Goal: Information Seeking & Learning: Learn about a topic

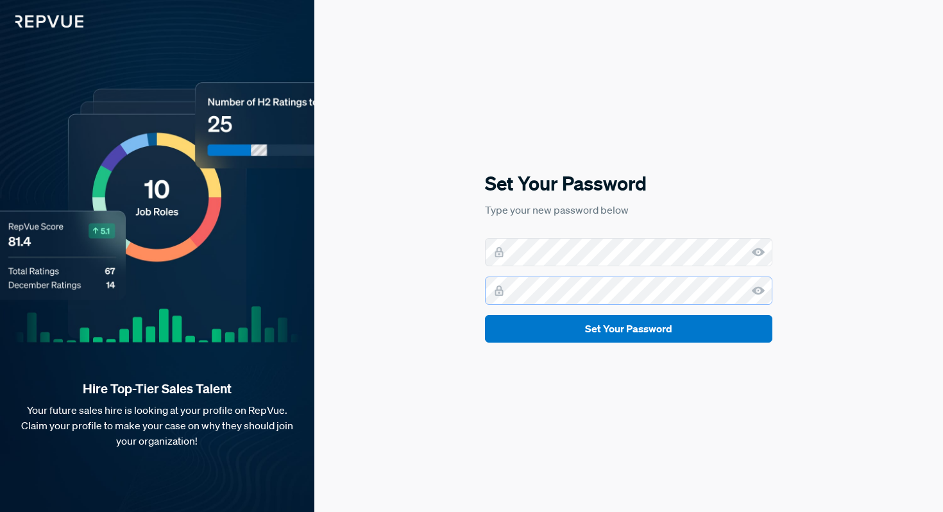
click at [485, 315] on button "Set Your Password" at bounding box center [628, 329] width 287 height 28
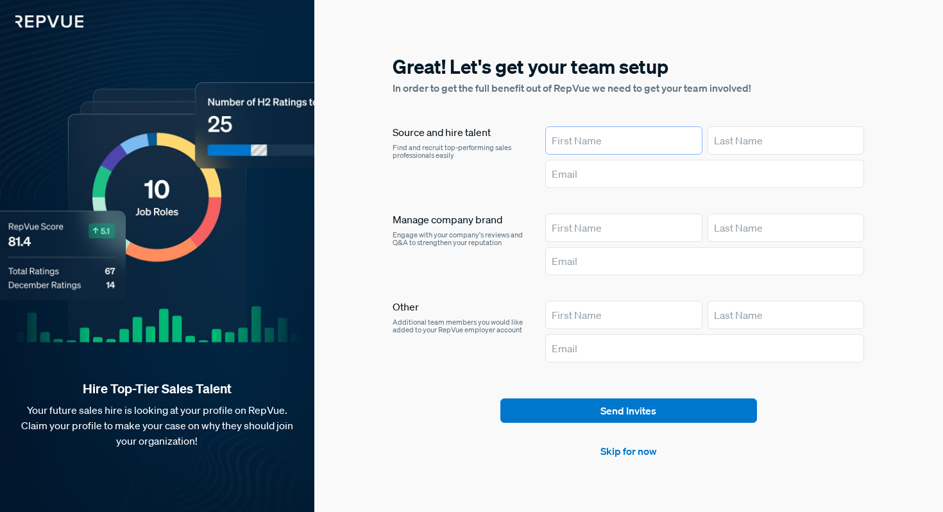
click at [597, 139] on input "text" at bounding box center [623, 140] width 157 height 28
type input "[PERSON_NAME]"
click at [734, 144] on input "text" at bounding box center [786, 140] width 157 height 28
type input "Vyas"
click at [619, 170] on input "text" at bounding box center [704, 174] width 319 height 28
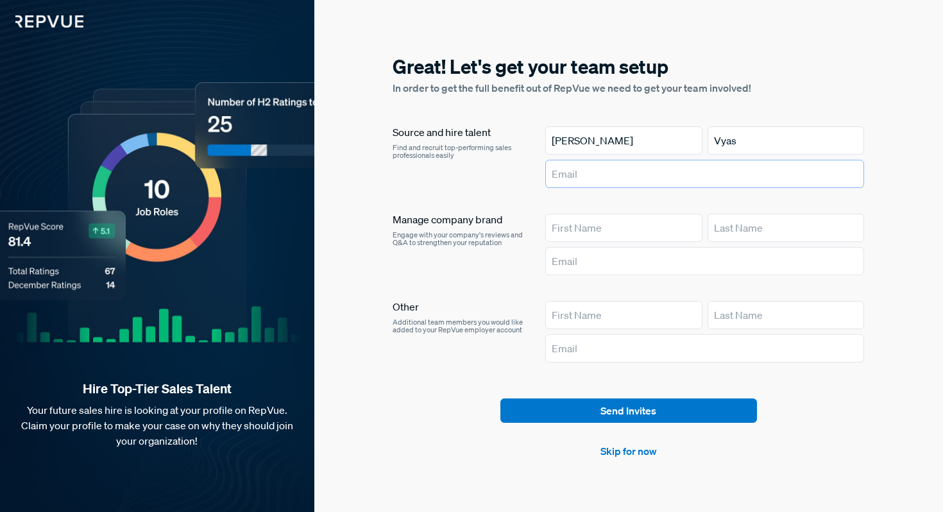
type input "[PERSON_NAME][EMAIL_ADDRESS][PERSON_NAME][DOMAIN_NAME]"
click at [594, 228] on input "text" at bounding box center [623, 228] width 157 height 28
type input "[PERSON_NAME]"
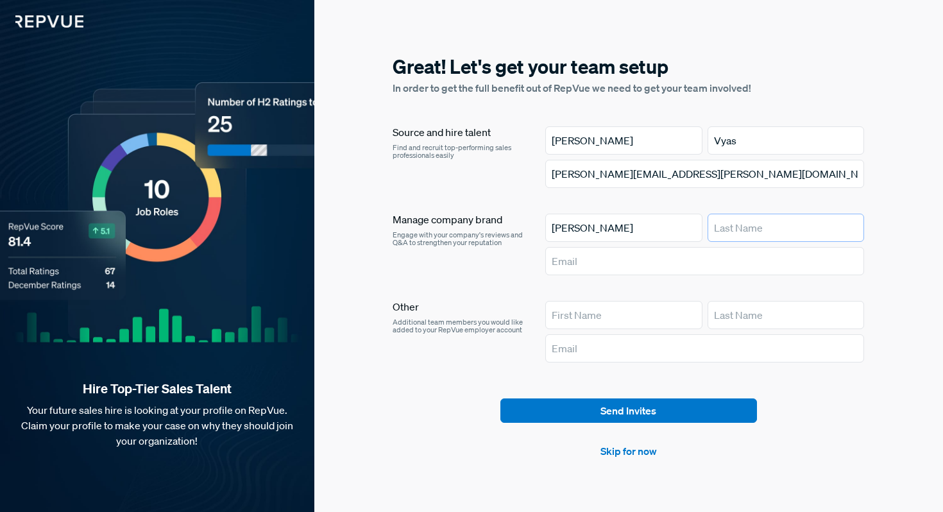
click at [733, 224] on input "text" at bounding box center [786, 228] width 157 height 28
type input "Vyas"
click at [601, 258] on input "text" at bounding box center [704, 261] width 319 height 28
type input "[PERSON_NAME][EMAIL_ADDRESS][PERSON_NAME][DOMAIN_NAME]"
click at [630, 450] on link "Skip for now" at bounding box center [628, 450] width 56 height 15
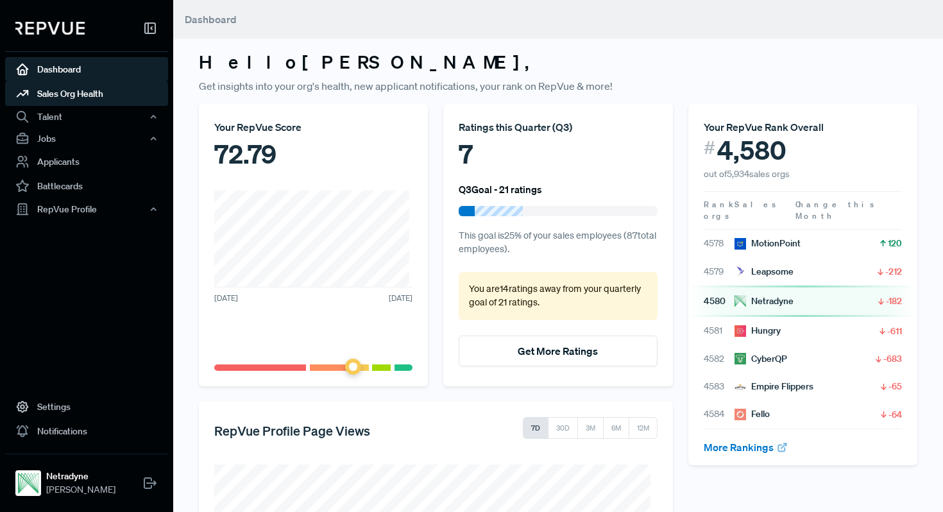
click at [70, 96] on link "Sales Org Health" at bounding box center [86, 93] width 163 height 24
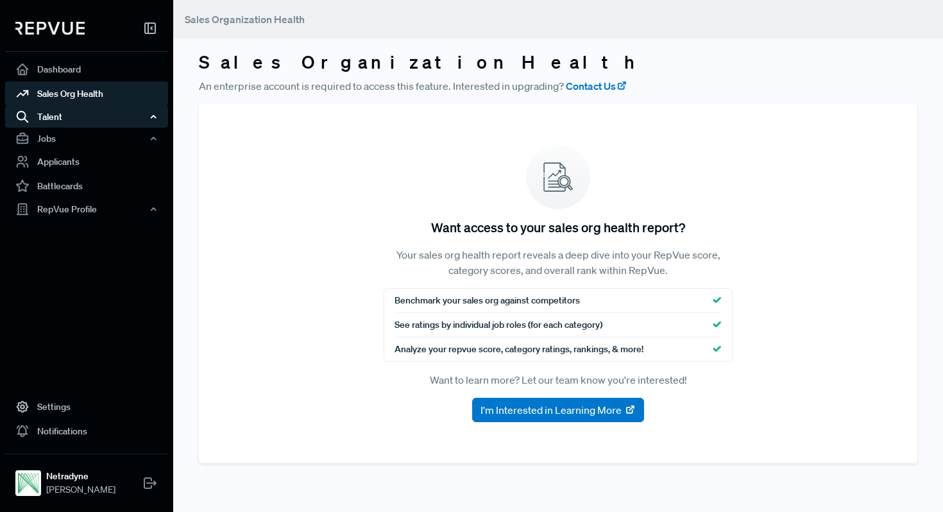
click at [69, 114] on div "Talent" at bounding box center [86, 117] width 163 height 22
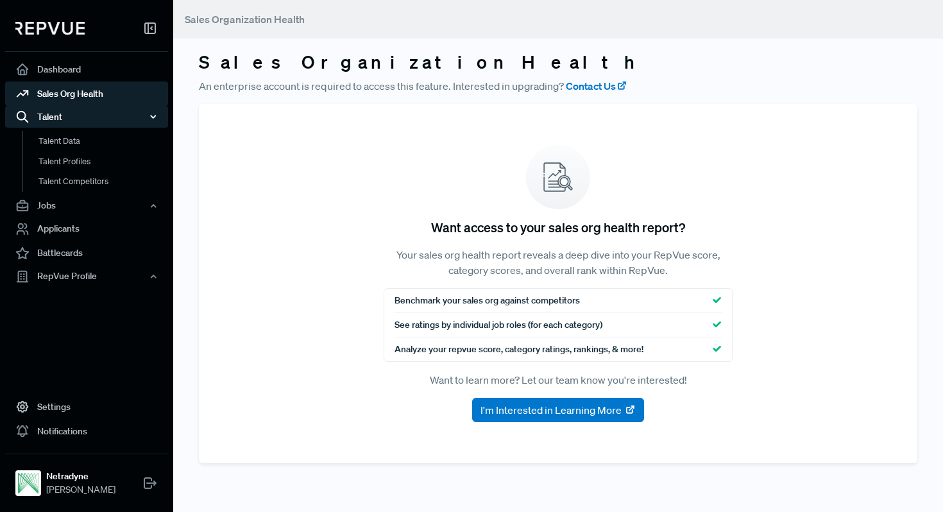
click at [69, 114] on div "Talent" at bounding box center [86, 117] width 163 height 22
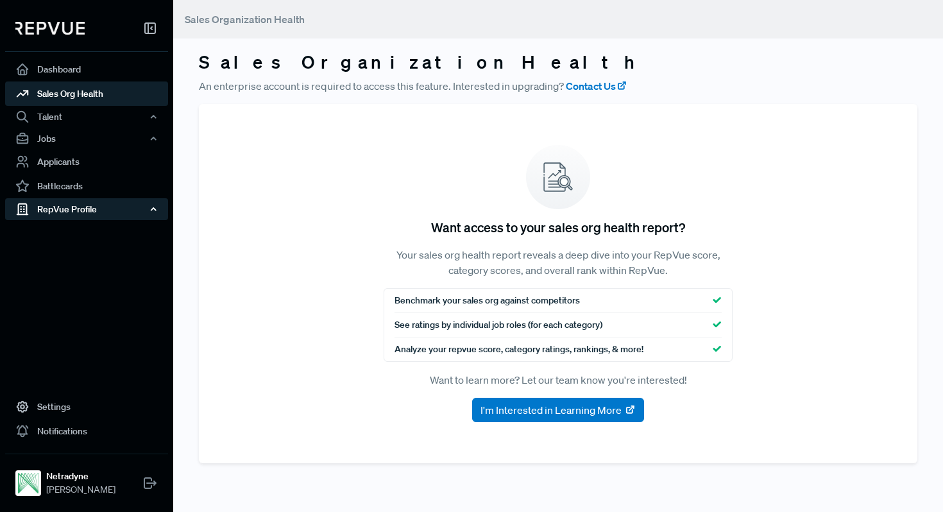
click at [60, 208] on div "RepVue Profile" at bounding box center [86, 209] width 163 height 22
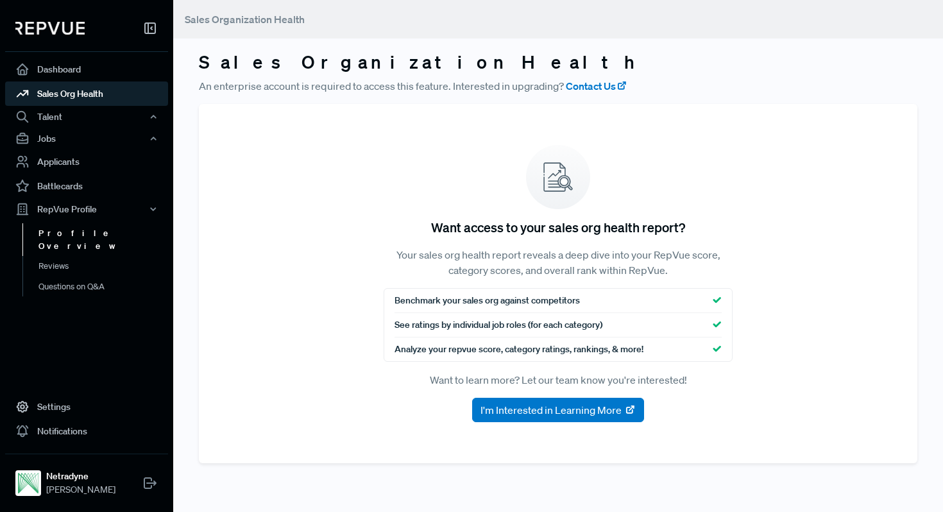
click at [64, 233] on link "Profile Overview" at bounding box center [103, 239] width 163 height 33
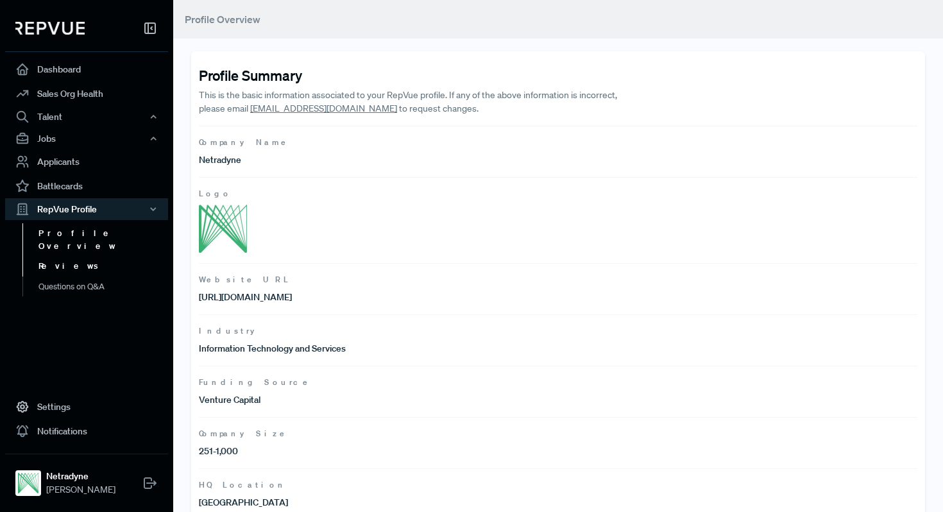
click at [60, 257] on link "Reviews" at bounding box center [103, 266] width 163 height 21
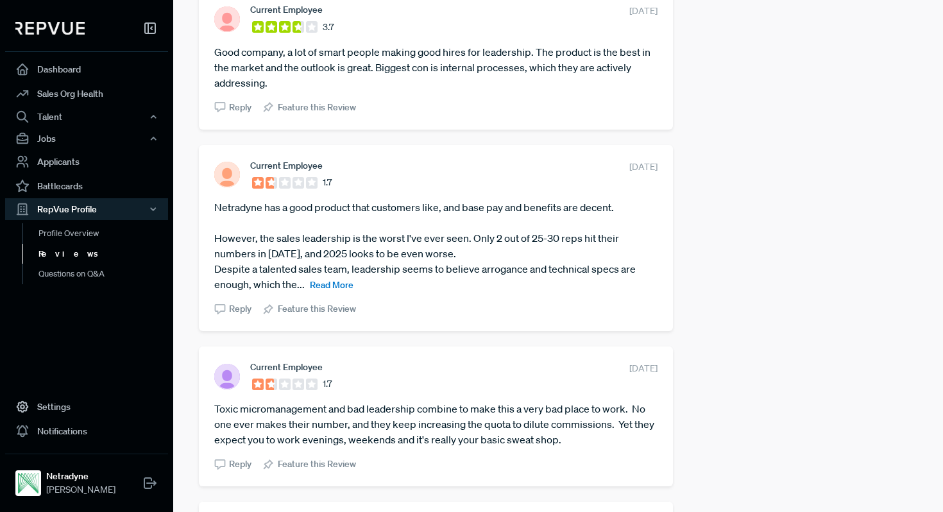
scroll to position [821, 0]
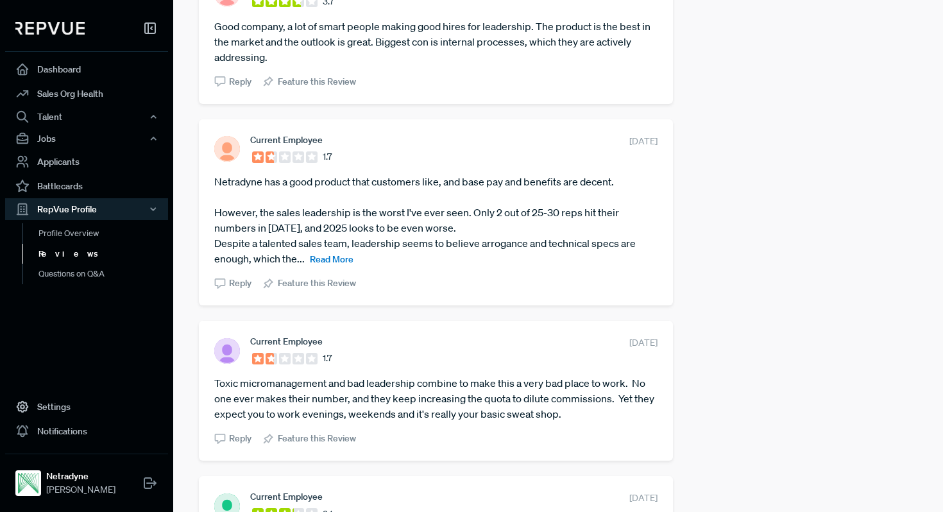
click at [314, 261] on span "Read More" at bounding box center [332, 259] width 44 height 12
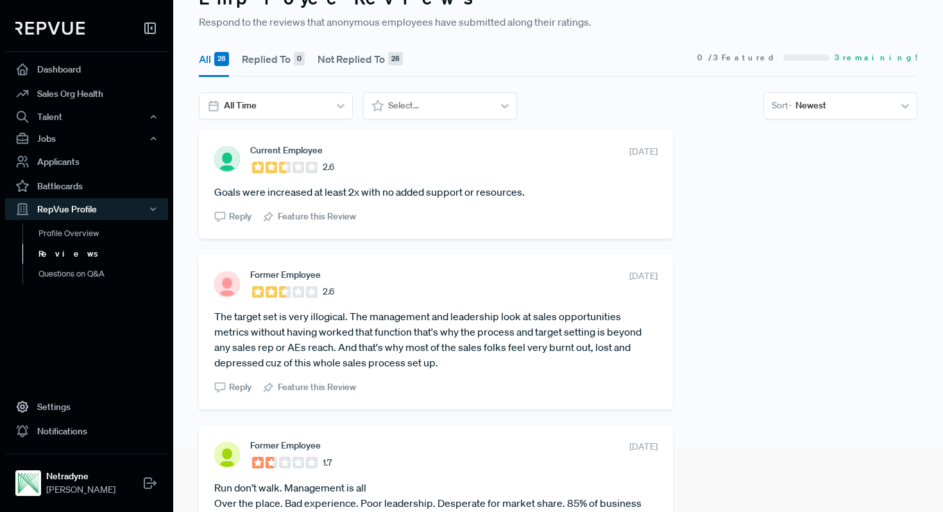
scroll to position [0, 0]
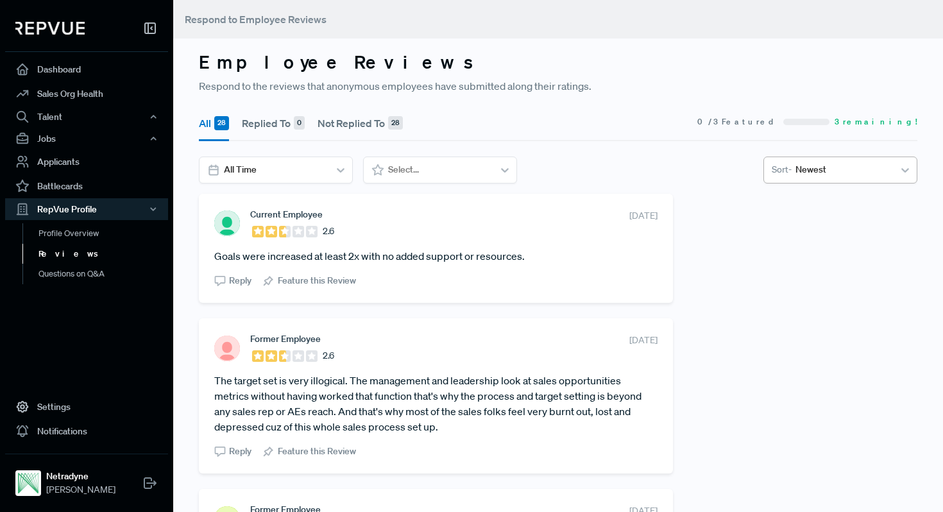
click at [899, 173] on icon at bounding box center [905, 170] width 13 height 13
click at [852, 226] on div "Oldest" at bounding box center [840, 227] width 154 height 24
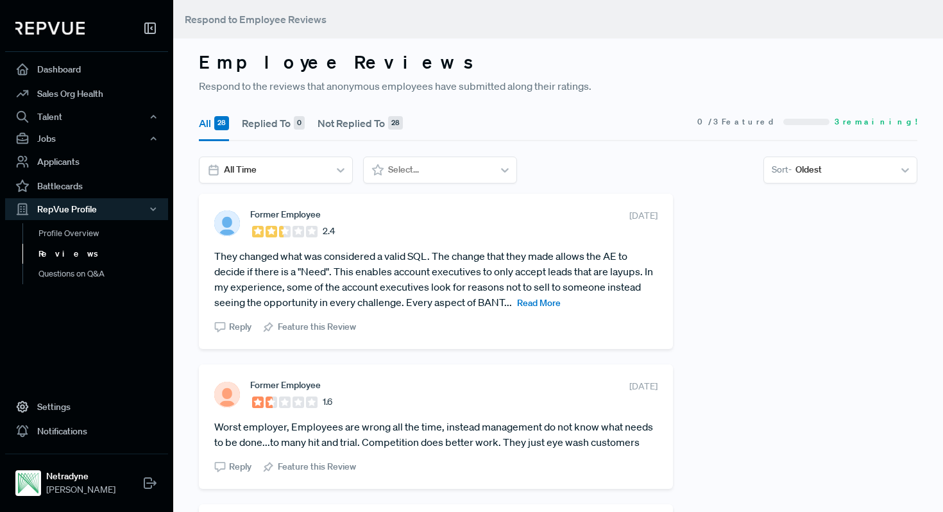
click at [561, 302] on span "Read More" at bounding box center [539, 303] width 44 height 12
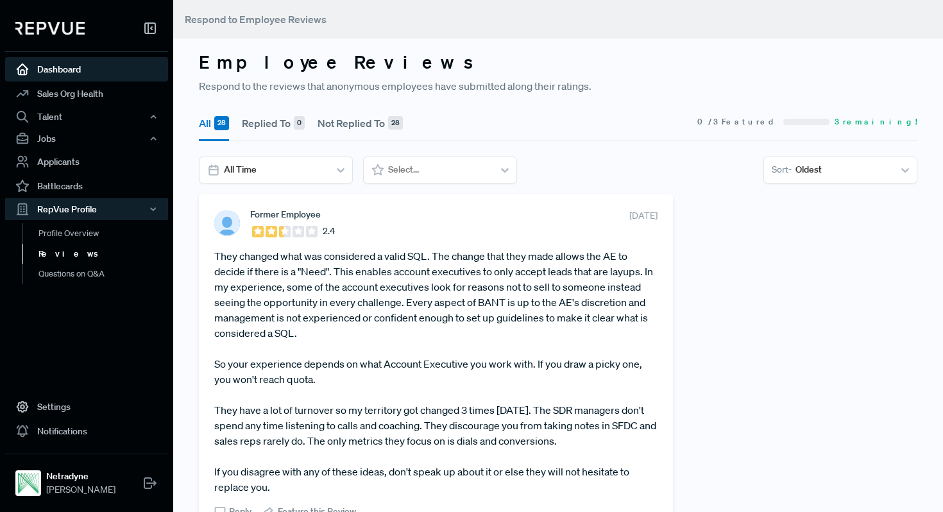
click at [61, 76] on link "Dashboard" at bounding box center [86, 69] width 163 height 24
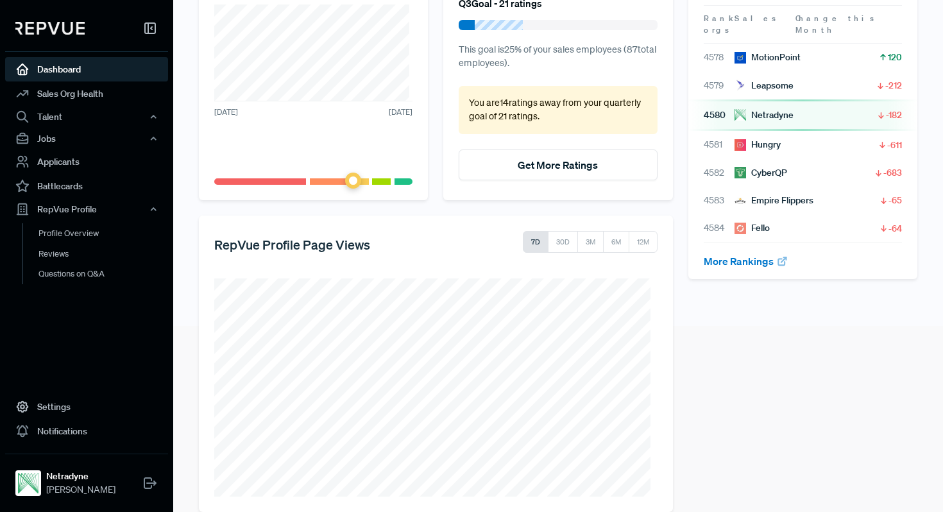
scroll to position [206, 0]
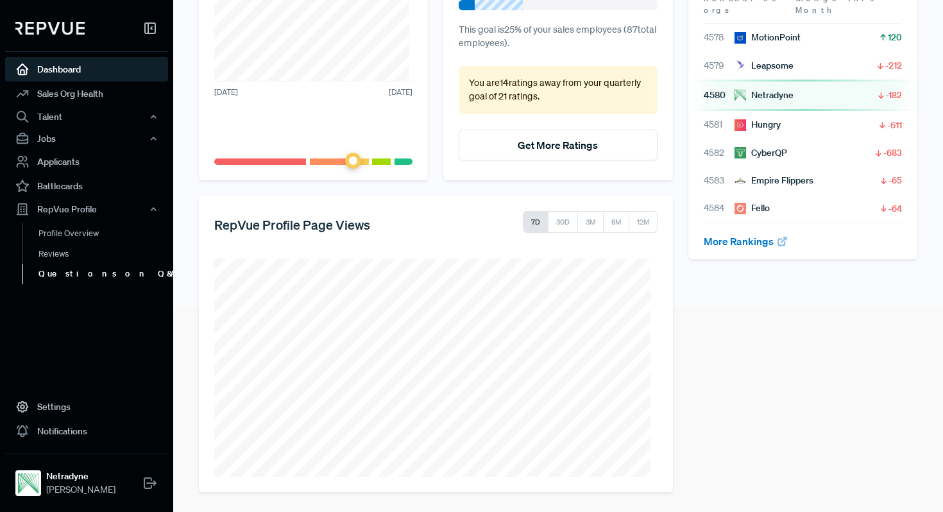
click at [86, 278] on link "Questions on Q&A" at bounding box center [103, 274] width 163 height 21
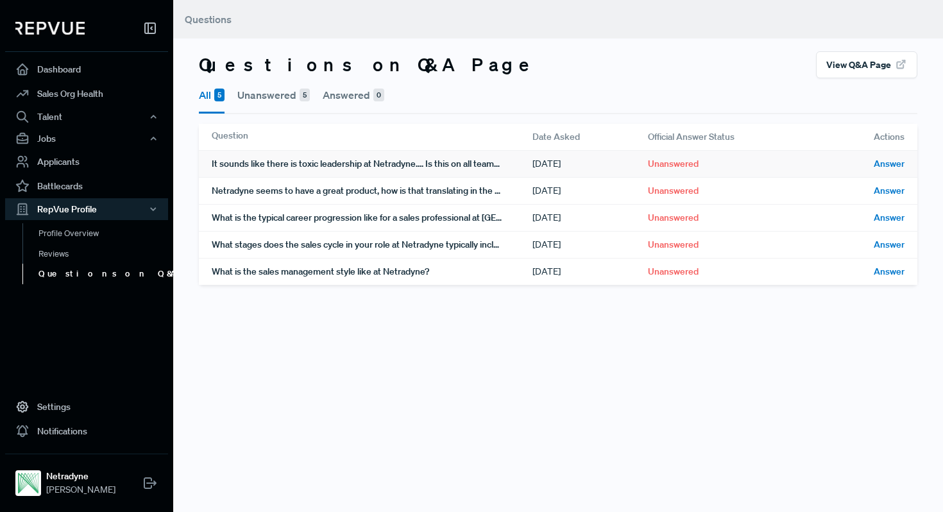
click at [341, 167] on div "It sounds like there is toxic leadership at Netradyne.... Is this on all teams?…" at bounding box center [372, 164] width 321 height 26
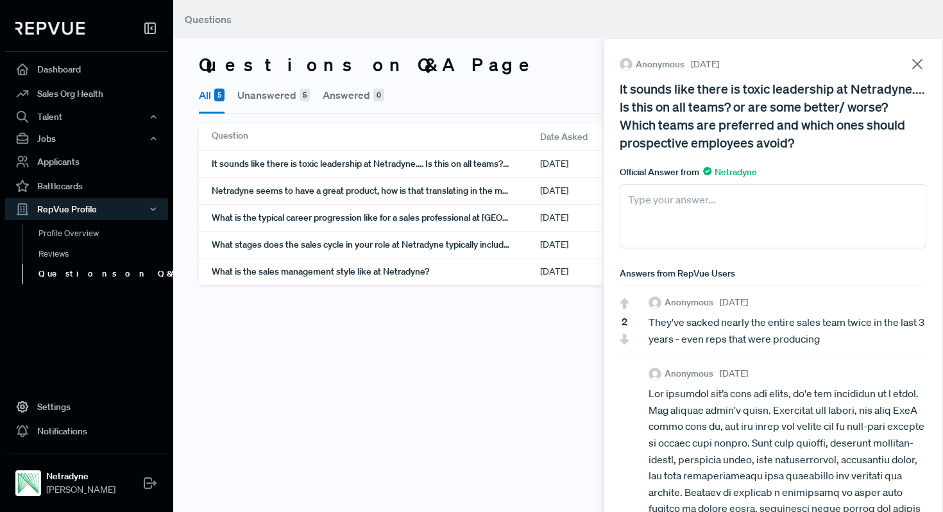
click at [915, 64] on icon at bounding box center [917, 64] width 18 height 18
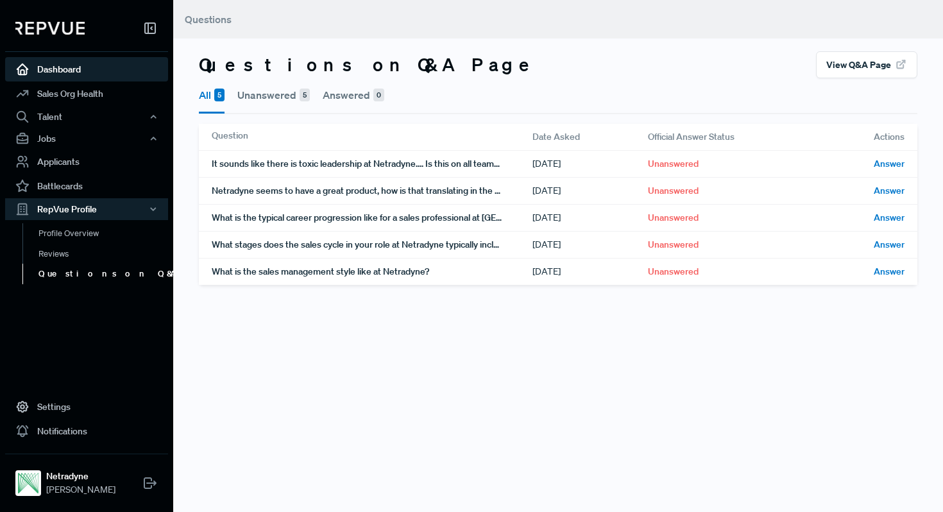
click at [37, 74] on link "Dashboard" at bounding box center [86, 69] width 163 height 24
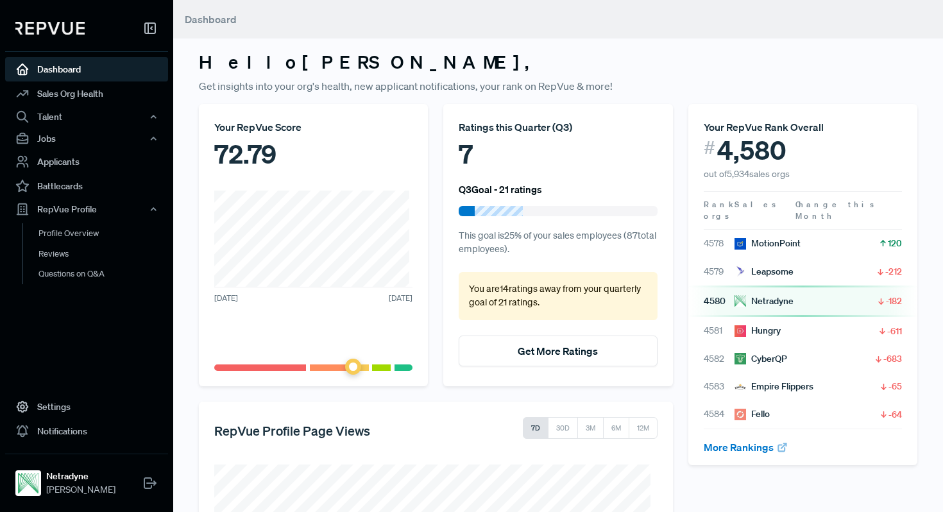
click at [20, 69] on icon at bounding box center [22, 69] width 14 height 14
click at [531, 422] on button "7D" at bounding box center [536, 428] width 26 height 22
click at [82, 65] on link "Dashboard" at bounding box center [86, 69] width 163 height 24
